Goal: Find specific page/section: Find specific page/section

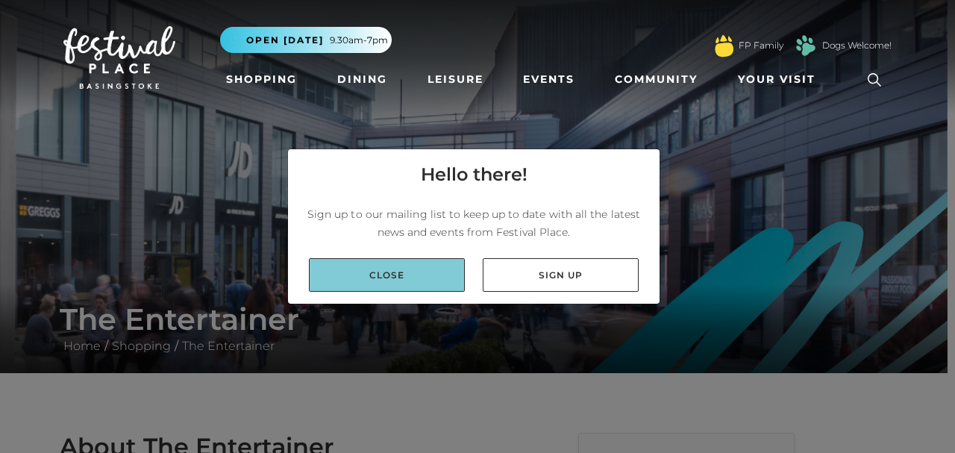
click at [405, 279] on link "Close" at bounding box center [387, 275] width 156 height 34
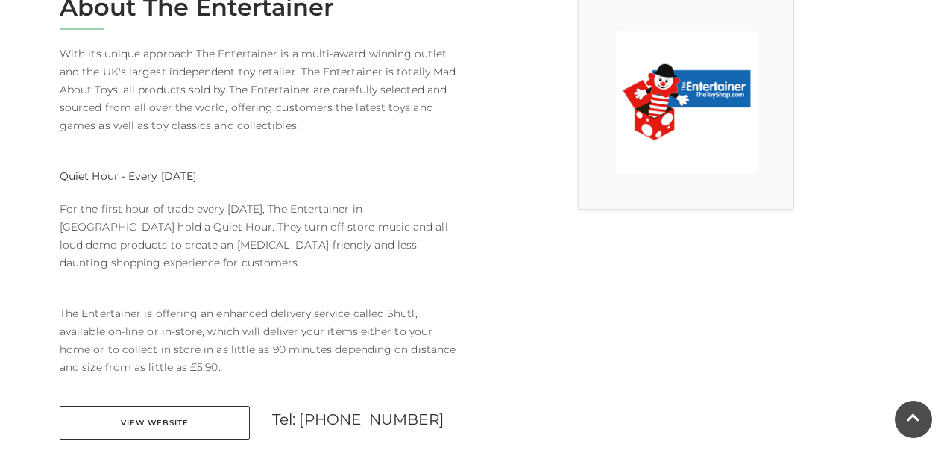
scroll to position [459, 0]
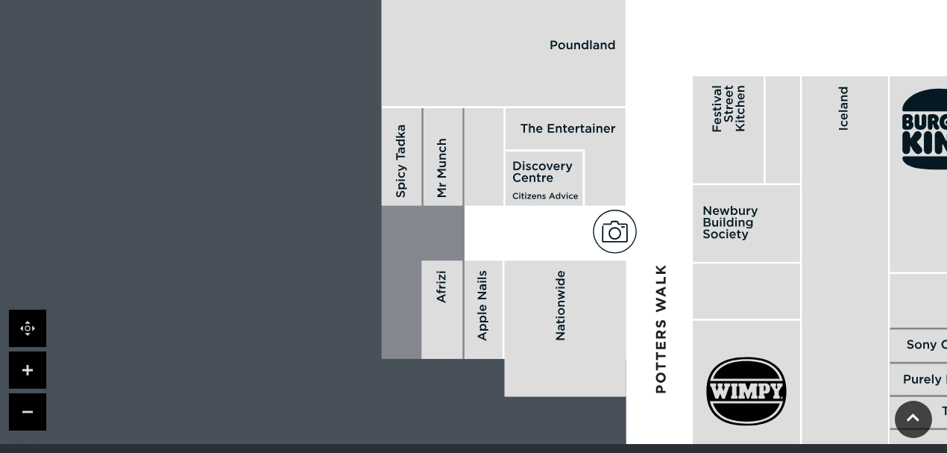
scroll to position [1237, 0]
